Goal: Information Seeking & Learning: Learn about a topic

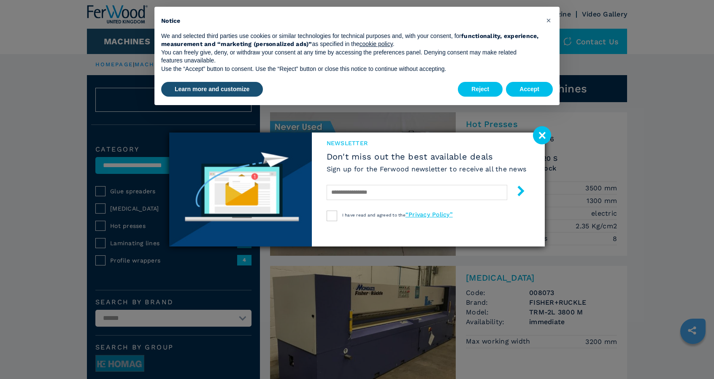
click at [544, 135] on image at bounding box center [542, 135] width 18 height 18
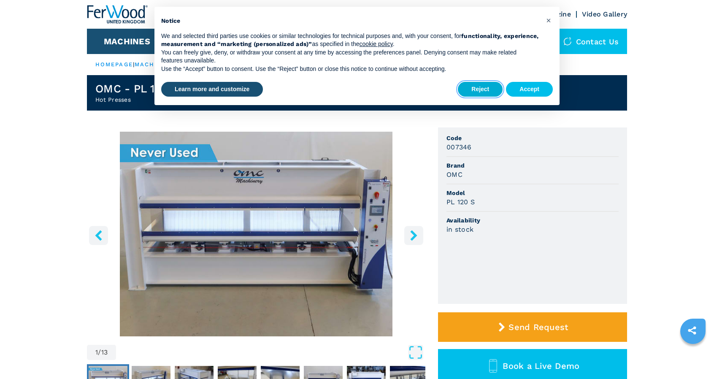
click at [488, 86] on button "Reject" at bounding box center [480, 89] width 45 height 15
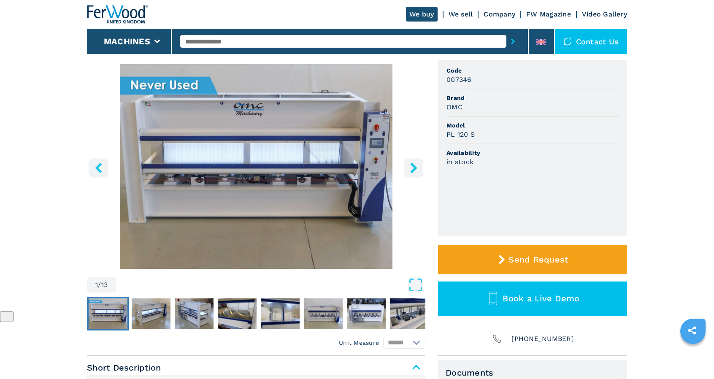
scroll to position [63, 0]
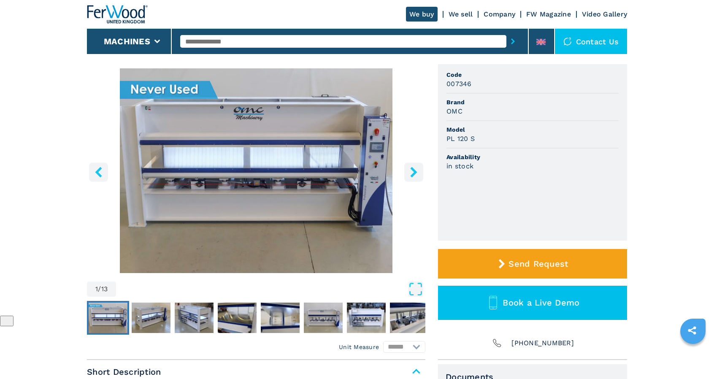
click at [416, 165] on button "right-button" at bounding box center [413, 172] width 19 height 19
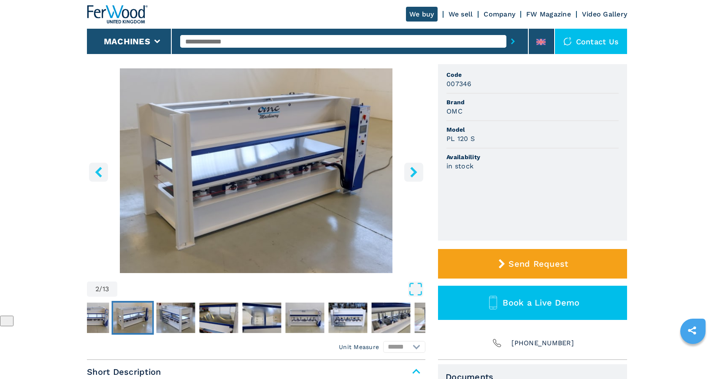
click at [416, 165] on button "right-button" at bounding box center [413, 172] width 19 height 19
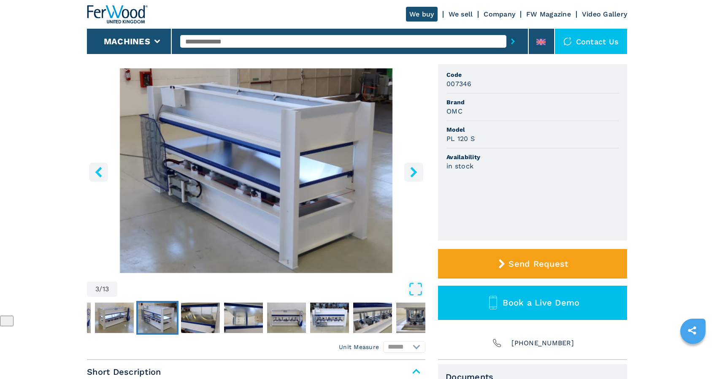
click at [416, 165] on button "right-button" at bounding box center [413, 172] width 19 height 19
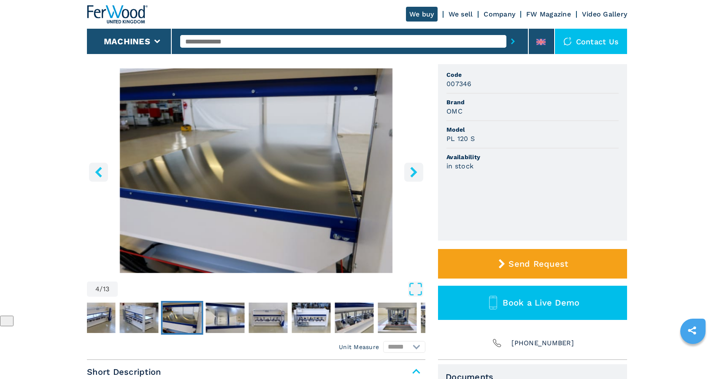
click at [416, 165] on button "right-button" at bounding box center [413, 172] width 19 height 19
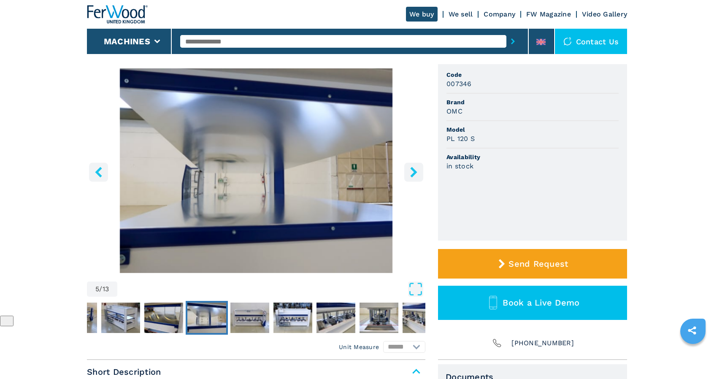
click at [416, 173] on icon "right-button" at bounding box center [413, 172] width 7 height 11
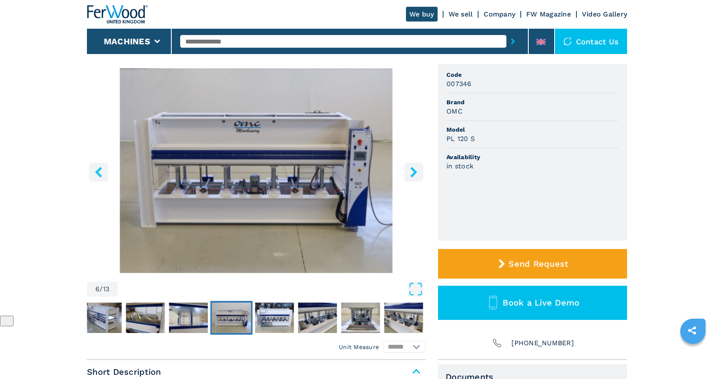
click at [416, 173] on icon "right-button" at bounding box center [413, 172] width 7 height 11
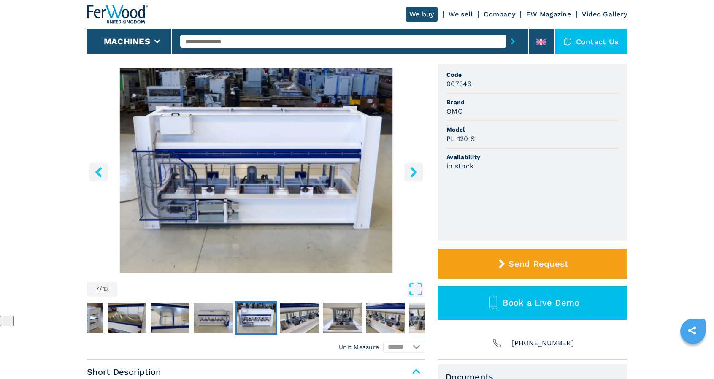
click at [416, 173] on icon "right-button" at bounding box center [413, 172] width 7 height 11
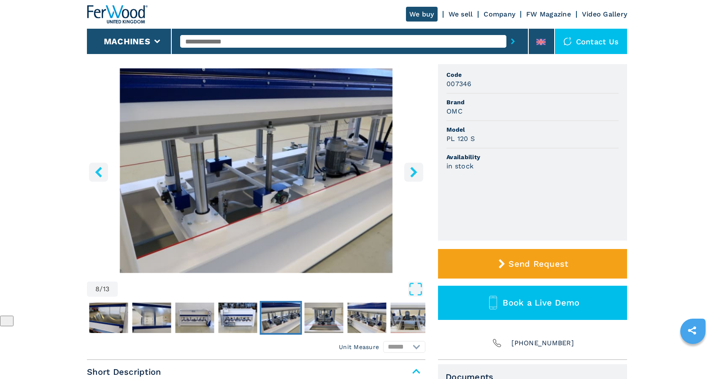
click at [416, 173] on icon "right-button" at bounding box center [413, 172] width 7 height 11
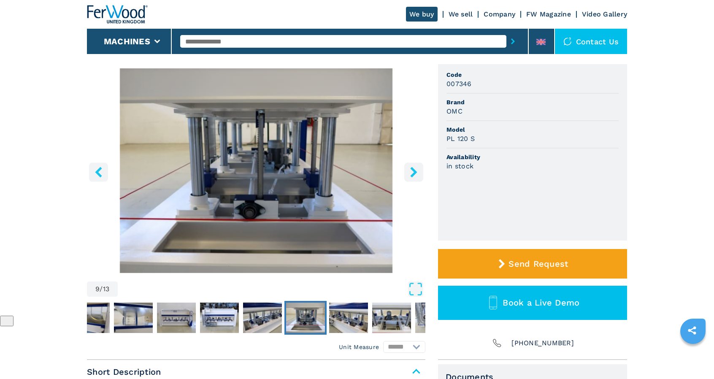
click at [416, 173] on icon "right-button" at bounding box center [413, 172] width 7 height 11
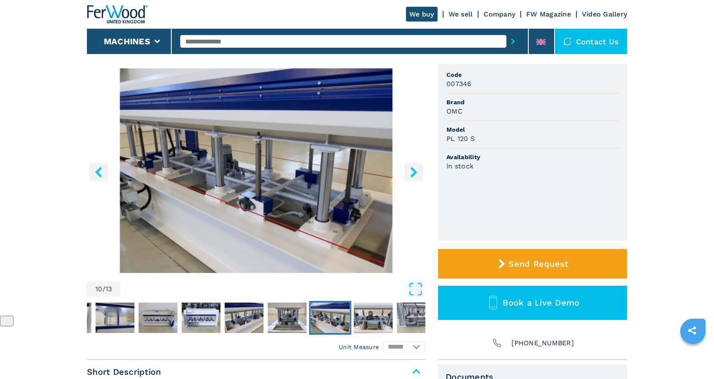
click at [416, 173] on icon "right-button" at bounding box center [413, 172] width 7 height 11
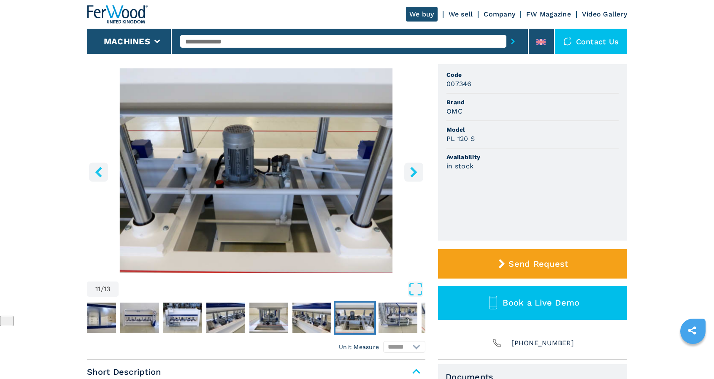
click at [416, 173] on icon "right-button" at bounding box center [413, 172] width 7 height 11
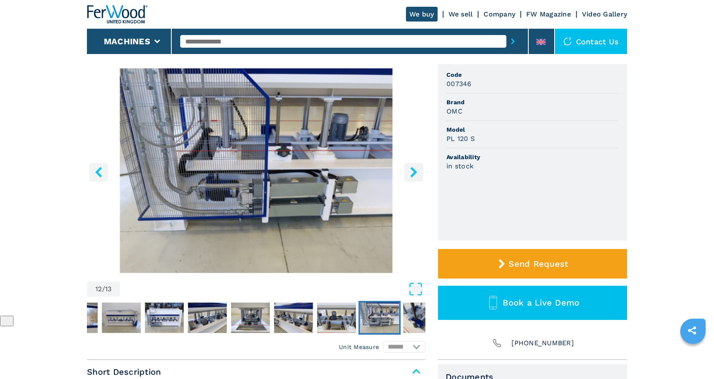
click at [416, 173] on icon "right-button" at bounding box center [413, 172] width 7 height 11
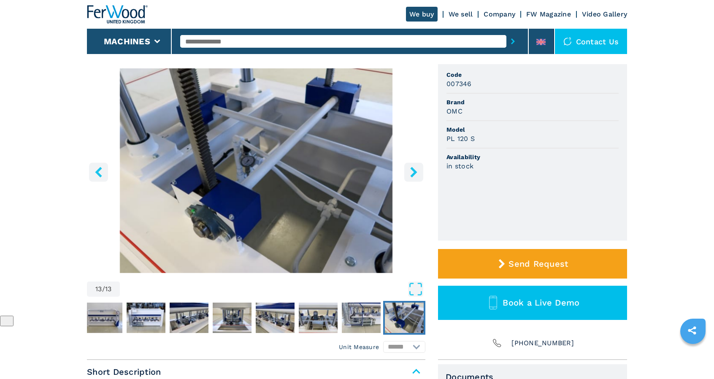
click at [416, 173] on icon "right-button" at bounding box center [413, 172] width 7 height 11
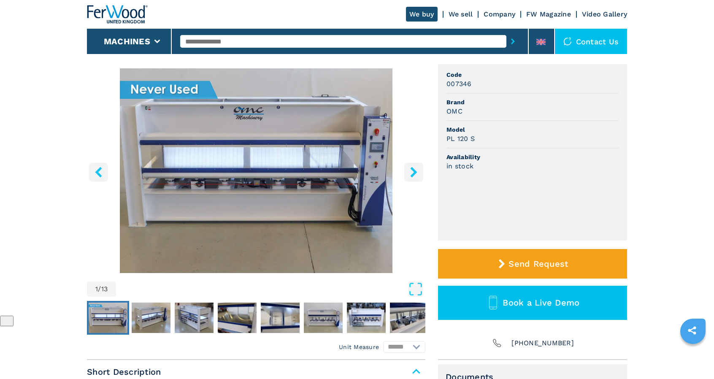
click at [416, 173] on icon "right-button" at bounding box center [413, 172] width 7 height 11
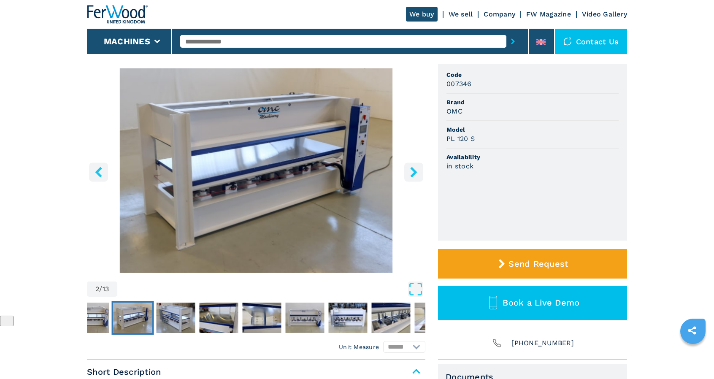
click at [416, 173] on icon "right-button" at bounding box center [413, 172] width 7 height 11
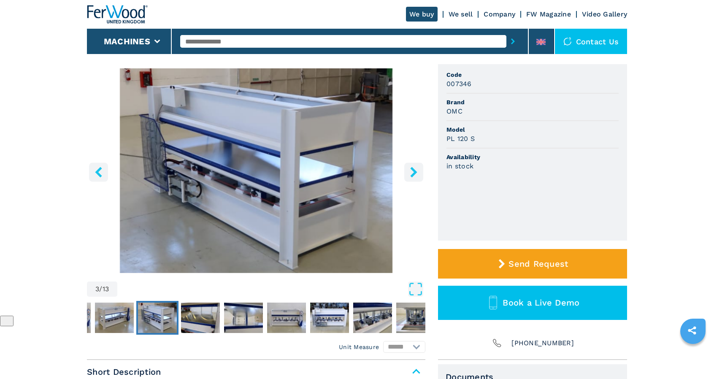
click at [416, 173] on icon "right-button" at bounding box center [413, 172] width 7 height 11
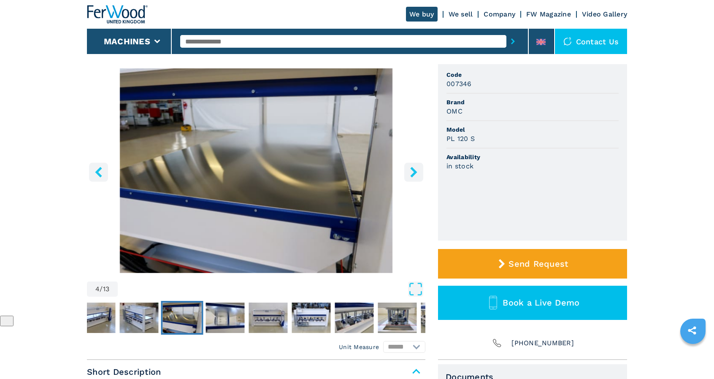
click at [416, 173] on icon "right-button" at bounding box center [413, 172] width 7 height 11
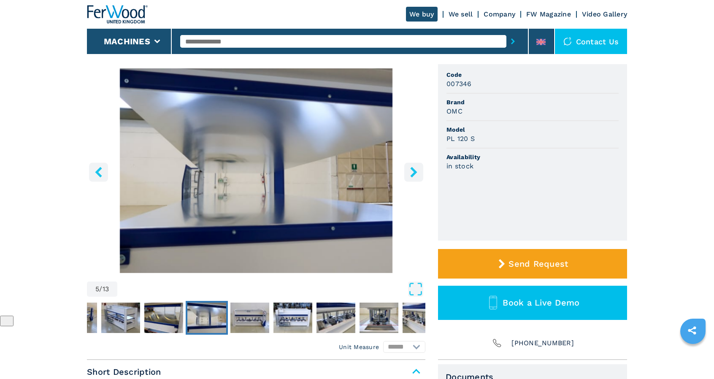
click at [416, 173] on icon "right-button" at bounding box center [413, 172] width 7 height 11
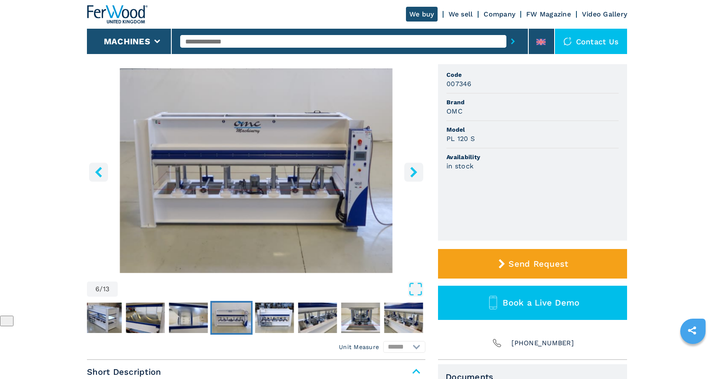
click at [416, 173] on icon "right-button" at bounding box center [413, 172] width 7 height 11
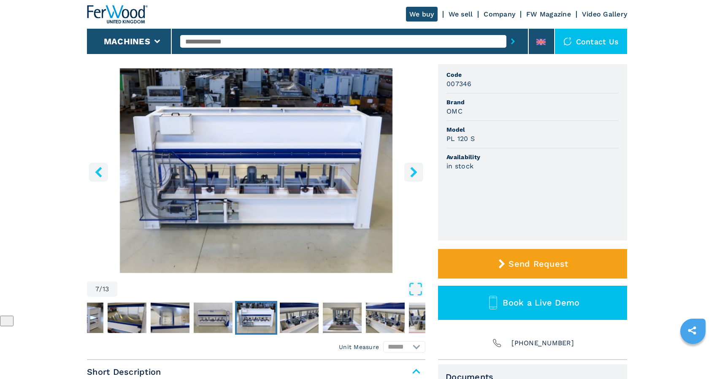
click at [416, 173] on icon "right-button" at bounding box center [413, 172] width 7 height 11
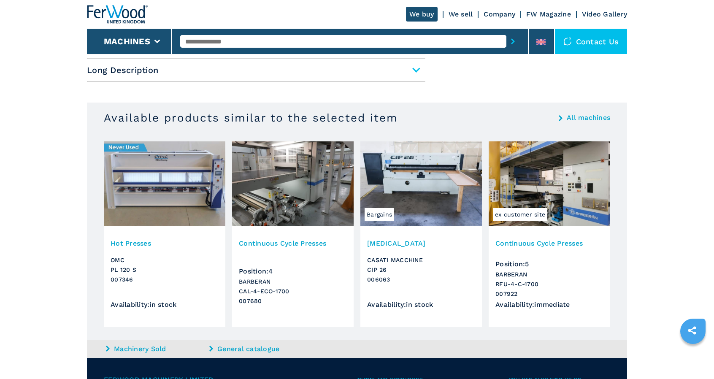
scroll to position [479, 0]
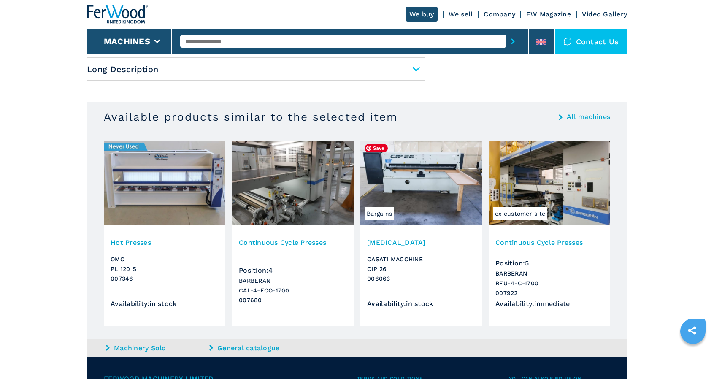
click at [434, 161] on img at bounding box center [421, 183] width 122 height 84
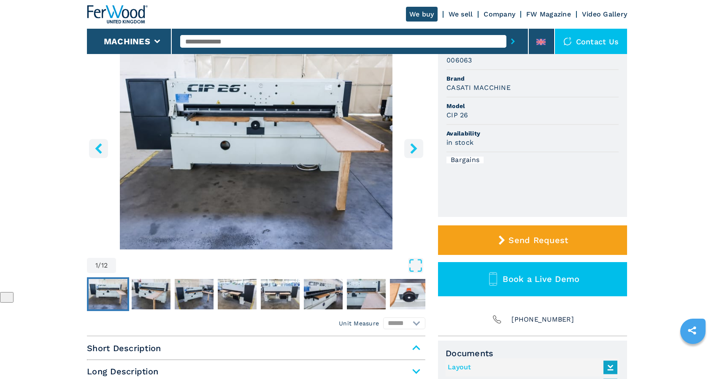
scroll to position [92, 0]
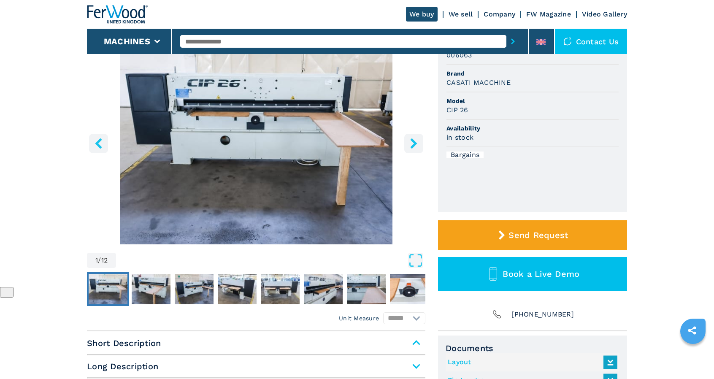
click at [413, 144] on icon "right-button" at bounding box center [414, 143] width 11 height 11
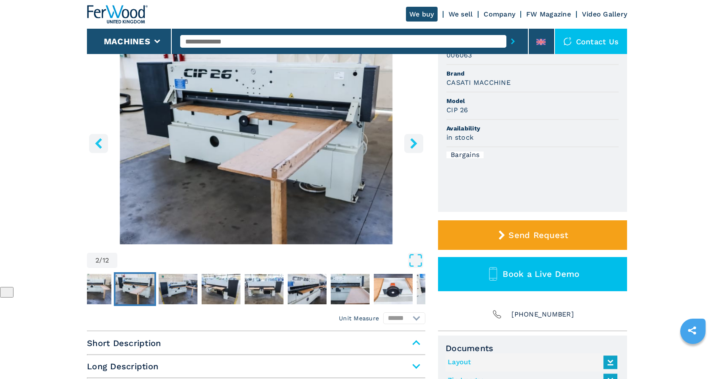
click at [413, 144] on icon "right-button" at bounding box center [414, 143] width 11 height 11
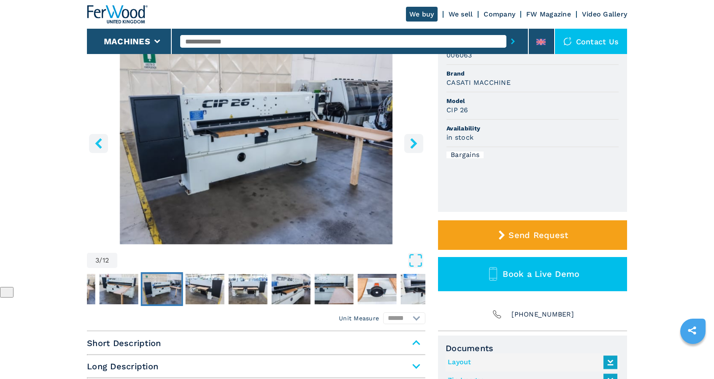
click at [413, 144] on icon "right-button" at bounding box center [414, 143] width 11 height 11
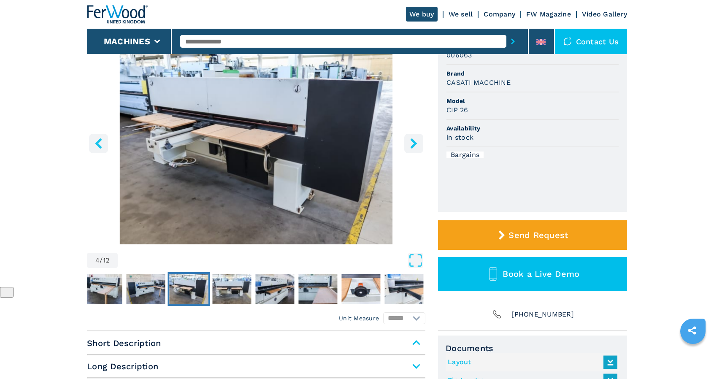
click at [413, 144] on icon "right-button" at bounding box center [414, 143] width 11 height 11
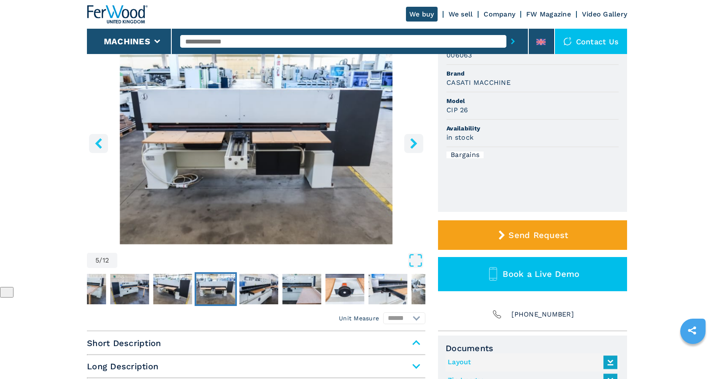
click at [413, 144] on icon "right-button" at bounding box center [414, 143] width 11 height 11
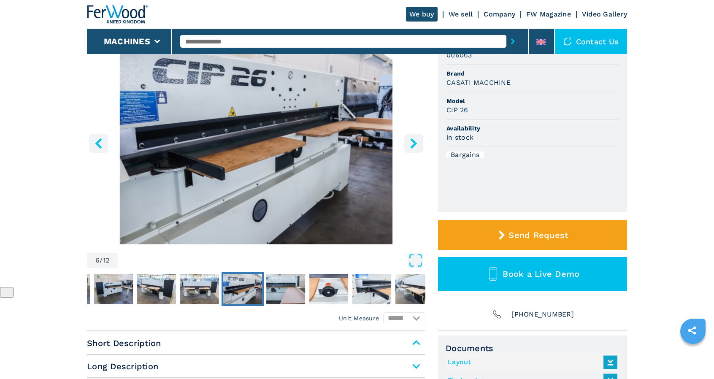
click at [413, 144] on icon "right-button" at bounding box center [414, 143] width 11 height 11
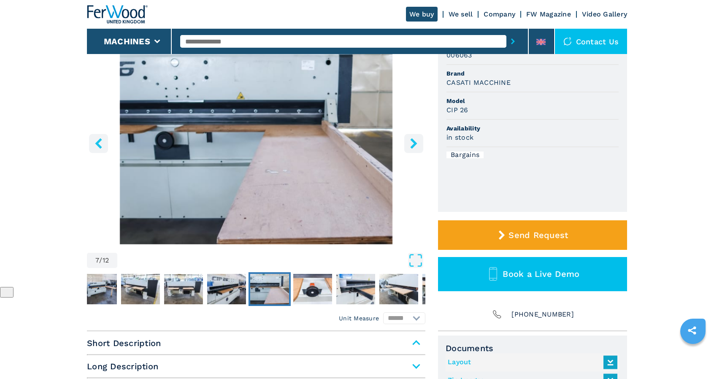
click at [413, 144] on icon "right-button" at bounding box center [414, 143] width 11 height 11
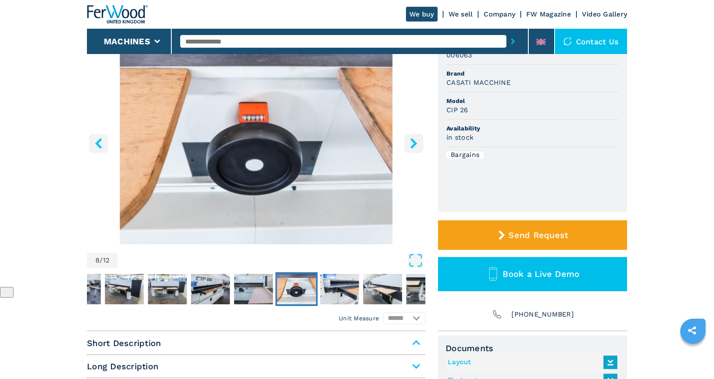
click at [413, 144] on icon "right-button" at bounding box center [414, 143] width 11 height 11
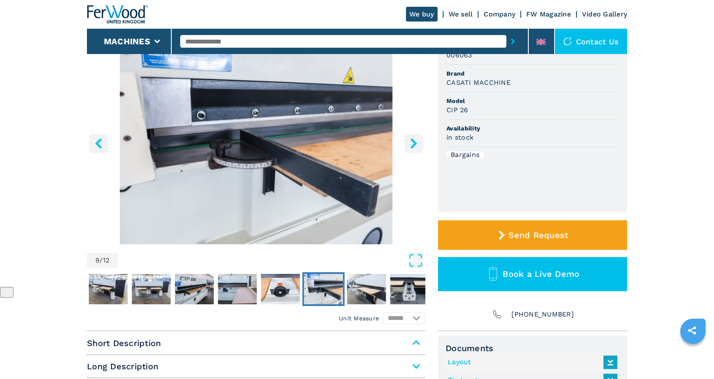
click at [413, 144] on icon "right-button" at bounding box center [414, 143] width 11 height 11
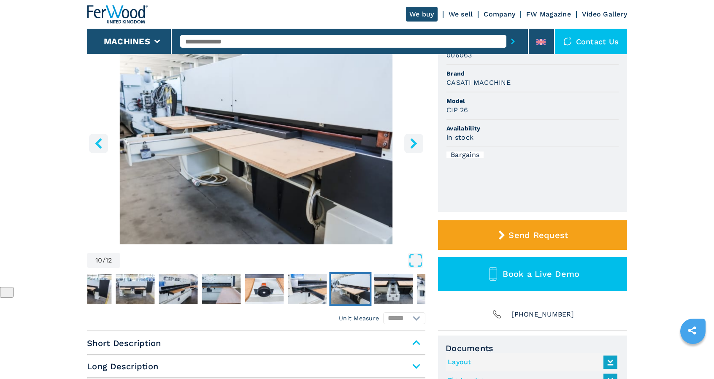
click at [413, 144] on icon "right-button" at bounding box center [414, 143] width 11 height 11
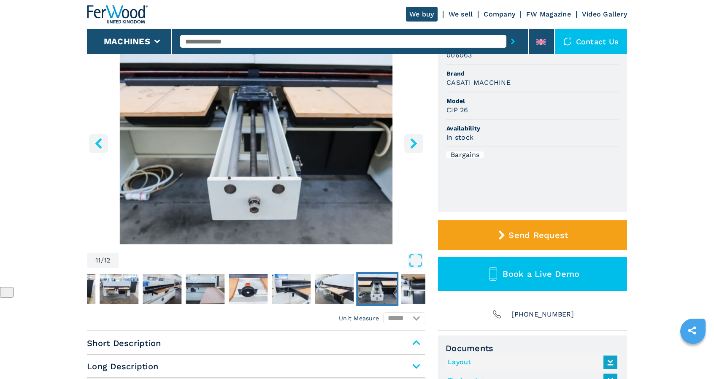
click at [413, 144] on icon "right-button" at bounding box center [414, 143] width 11 height 11
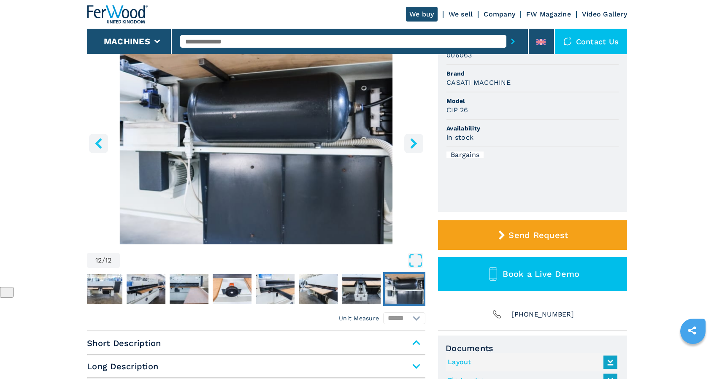
click at [413, 144] on icon "right-button" at bounding box center [414, 143] width 11 height 11
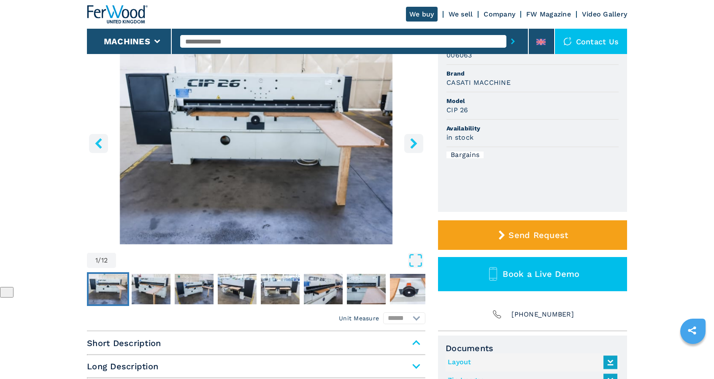
click at [413, 144] on icon "right-button" at bounding box center [414, 143] width 11 height 11
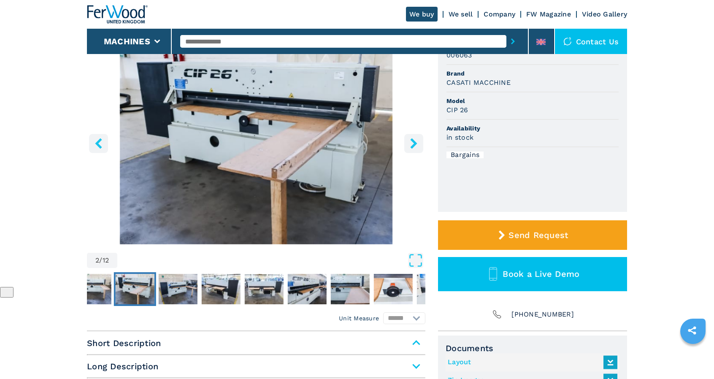
scroll to position [0, 0]
